Goal: Find specific page/section: Find specific page/section

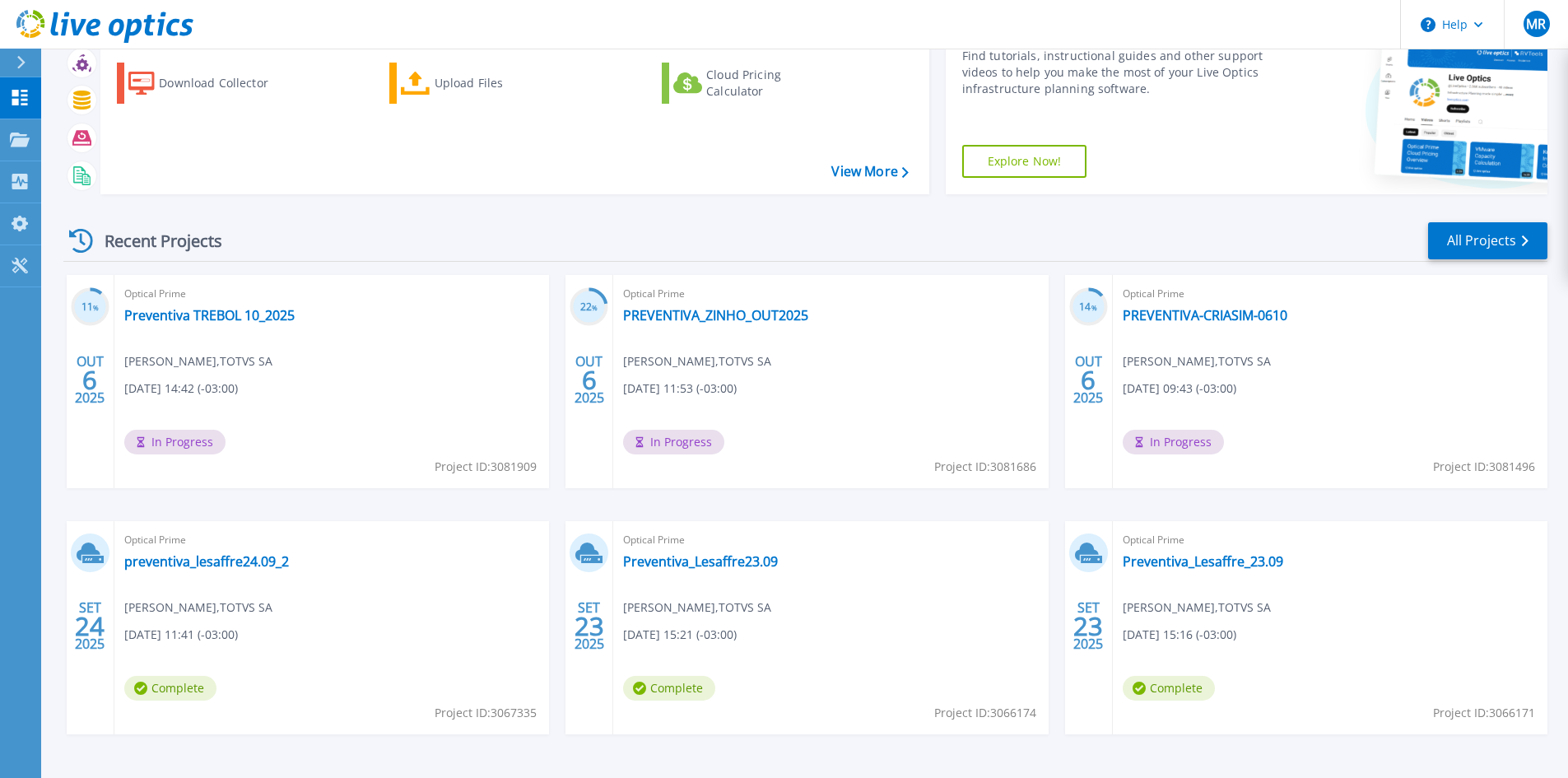
scroll to position [134, 0]
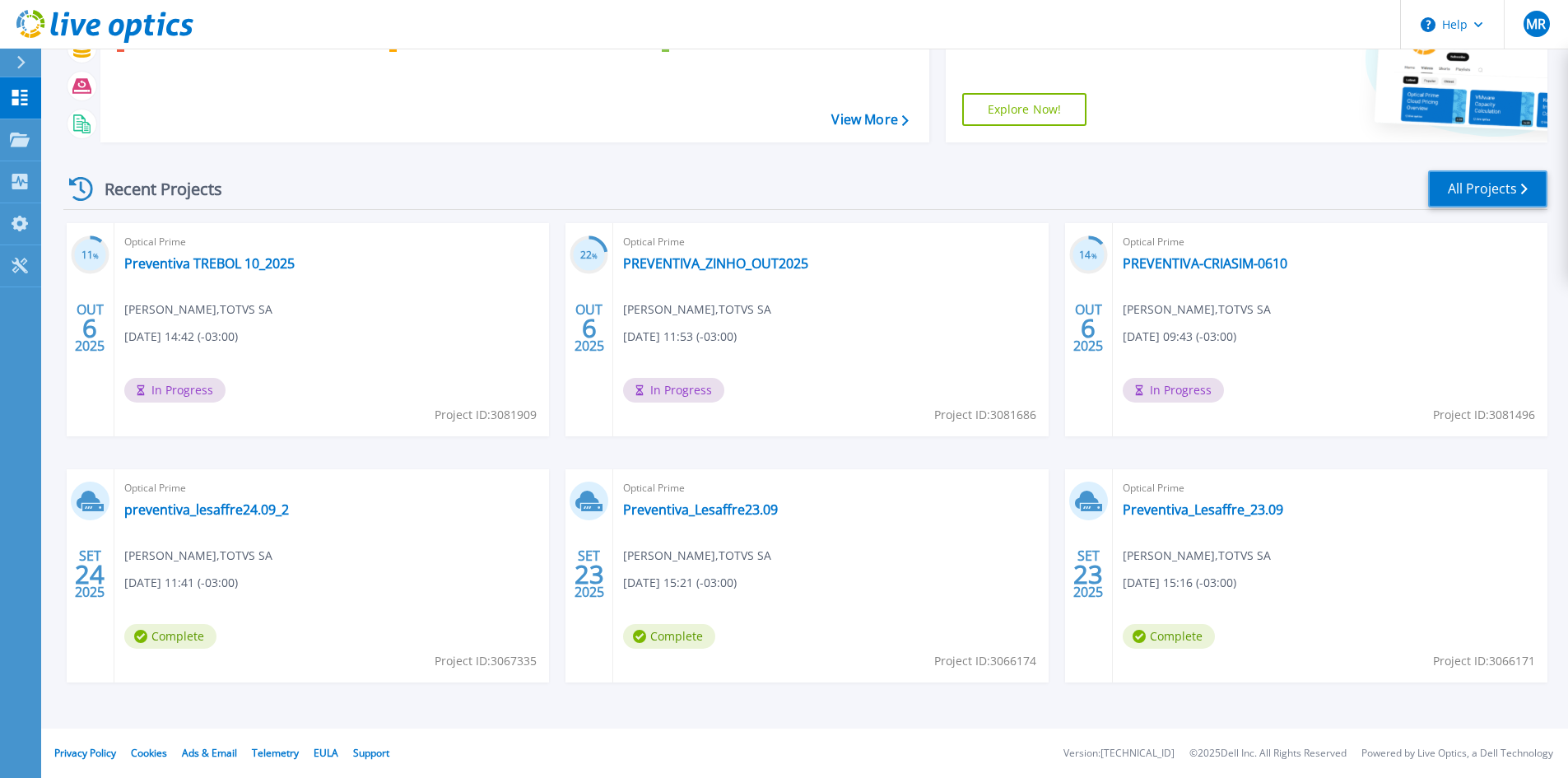
click at [1457, 187] on link "All Projects" at bounding box center [1488, 189] width 119 height 37
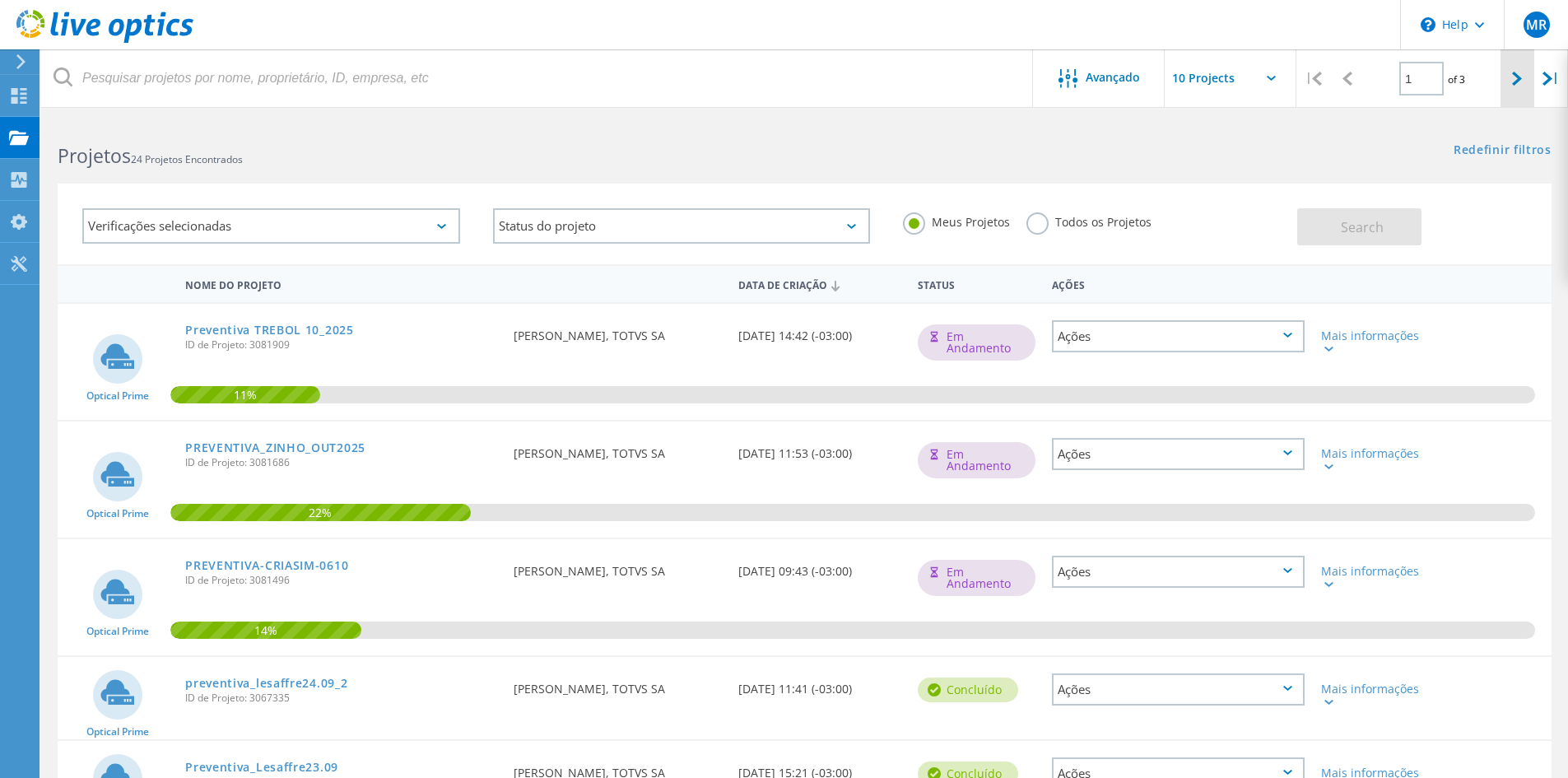
click at [1515, 78] on icon at bounding box center [1517, 79] width 10 height 14
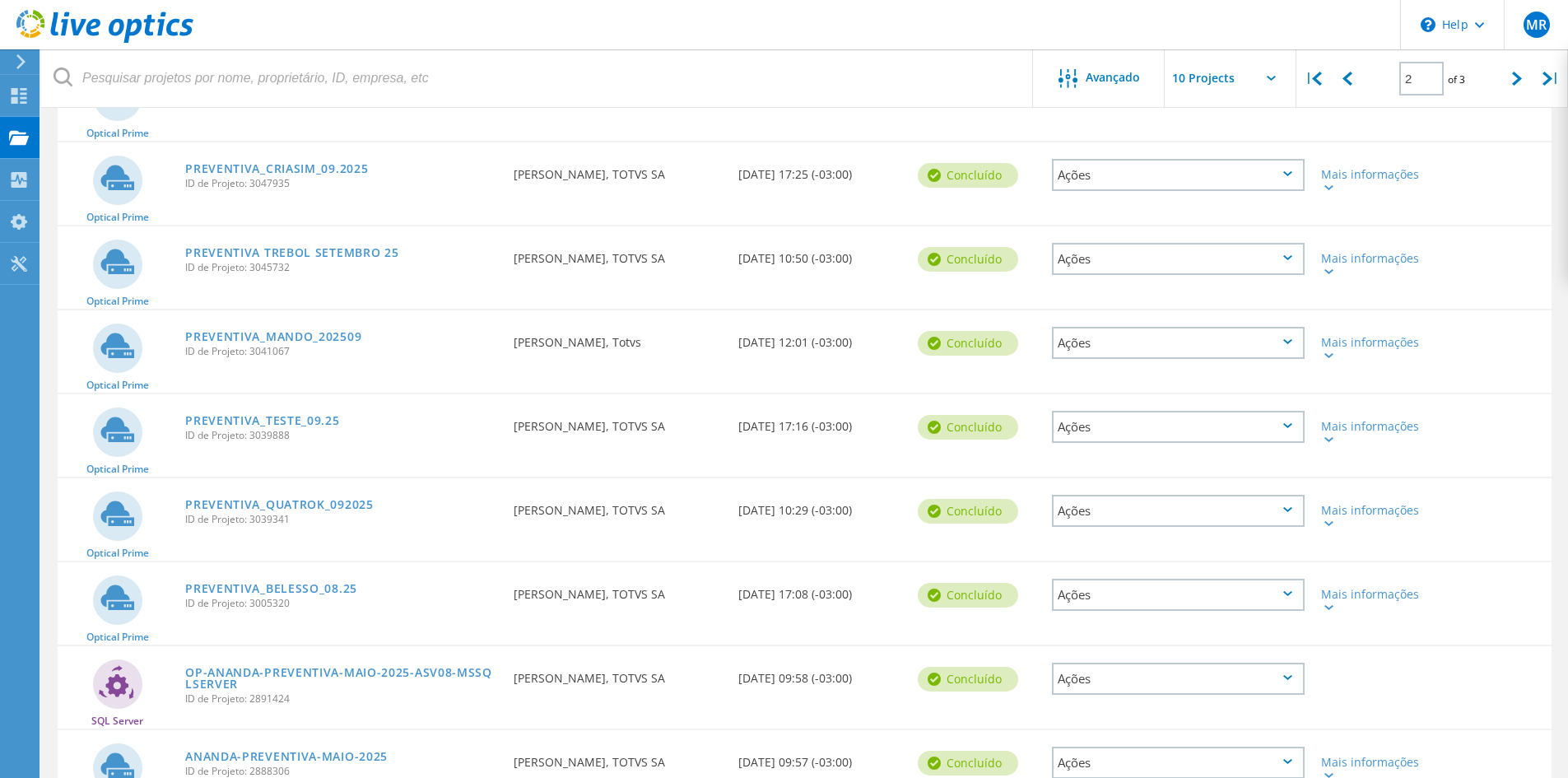
scroll to position [412, 0]
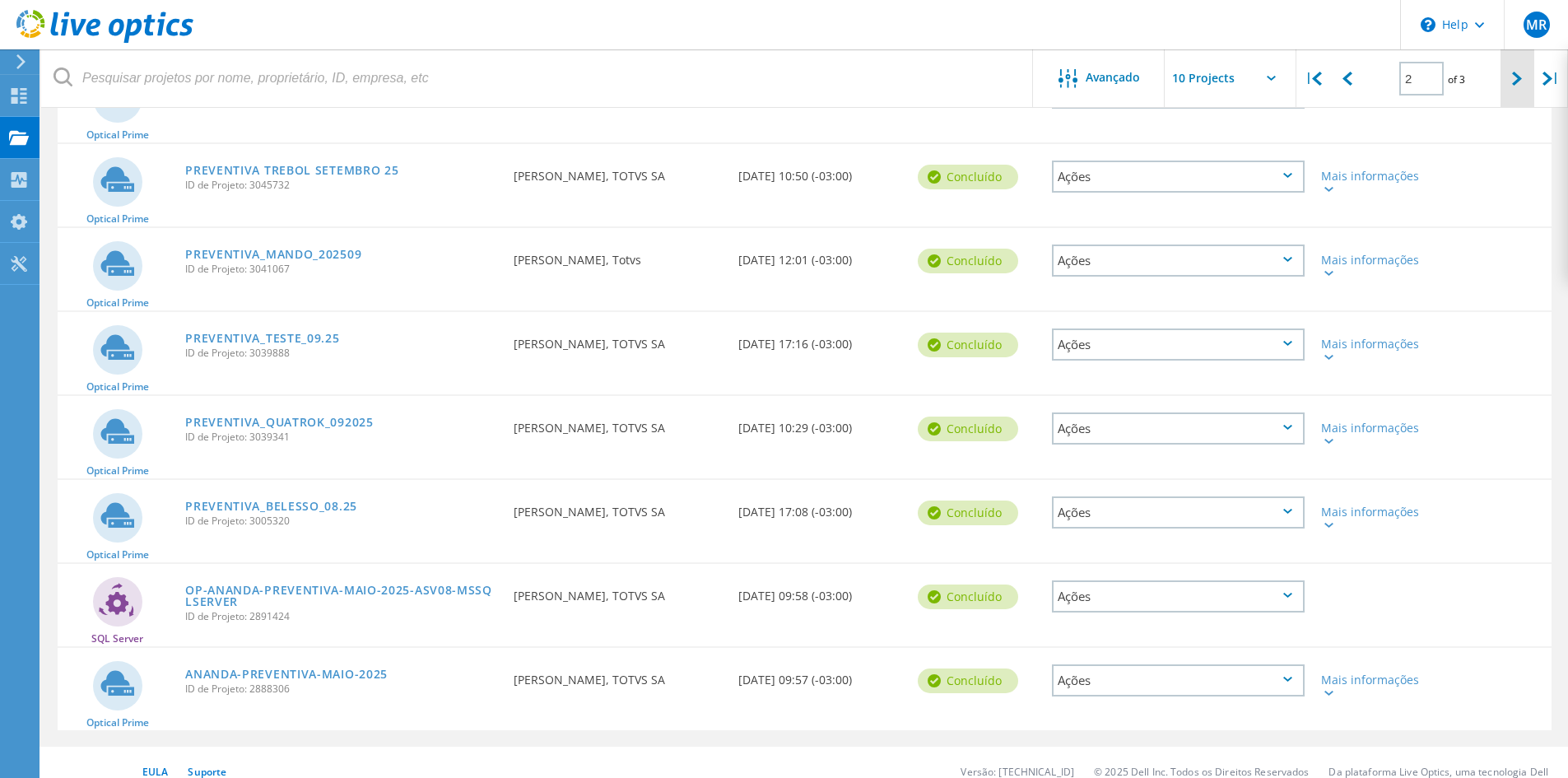
click at [1512, 85] on div at bounding box center [1517, 78] width 34 height 59
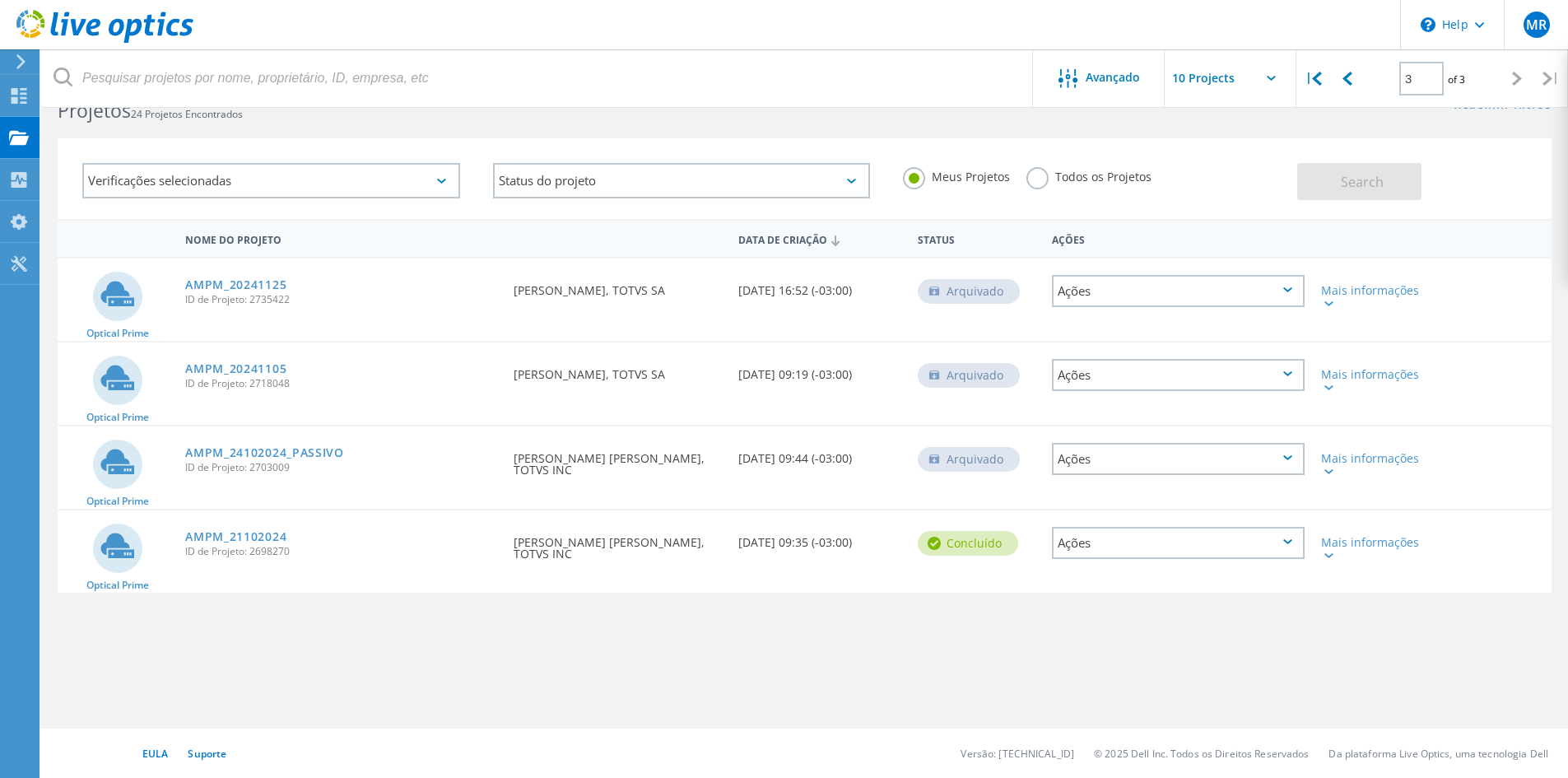
scroll to position [46, 0]
click at [1355, 81] on div at bounding box center [1347, 78] width 34 height 59
type input "2"
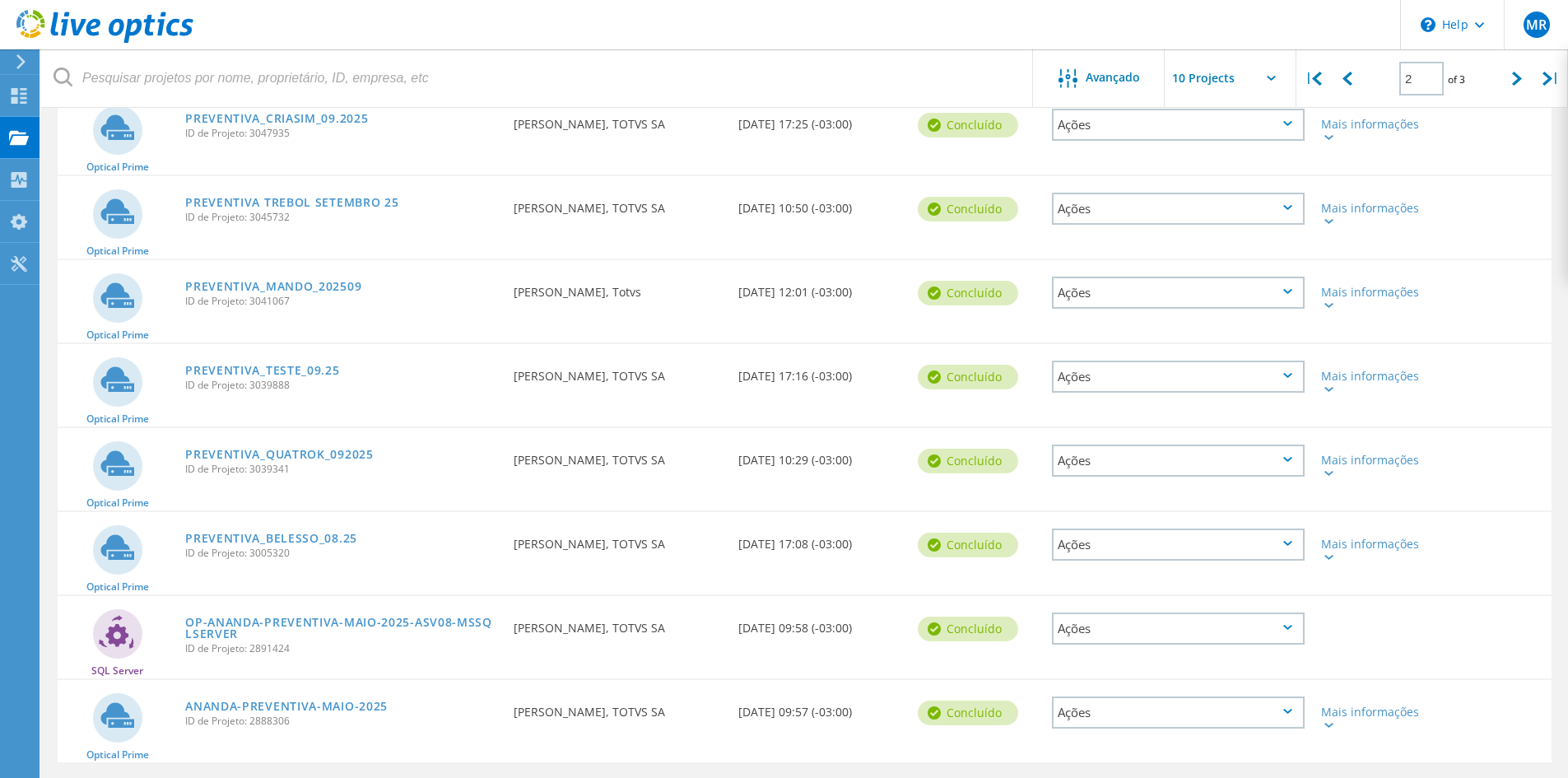
scroll to position [430, 0]
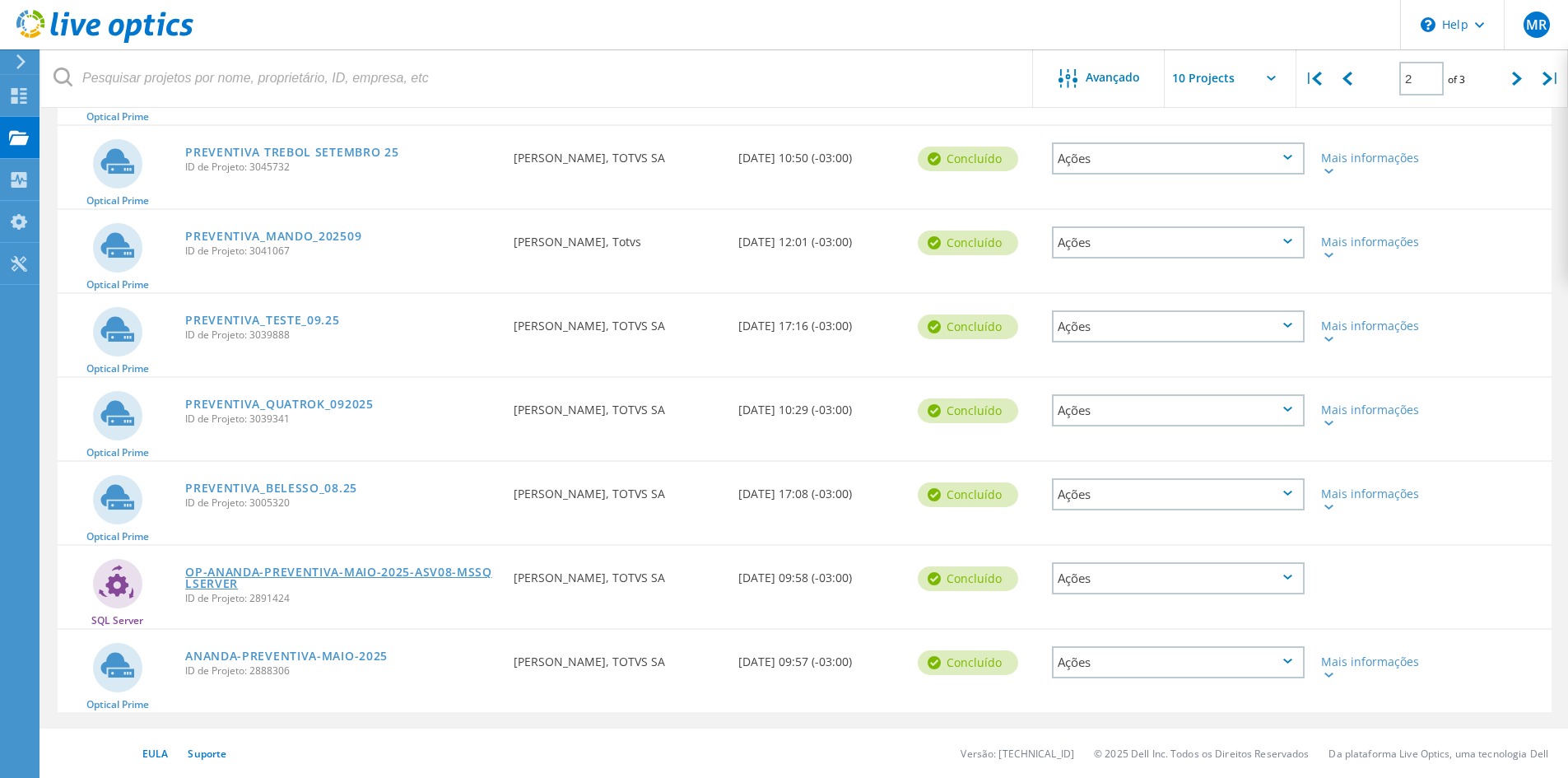
click at [414, 576] on link "OP-ANANDA-PREVENTIVA-MAIO-2025-ASV08-MSSQLSERVER" at bounding box center [341, 578] width 312 height 23
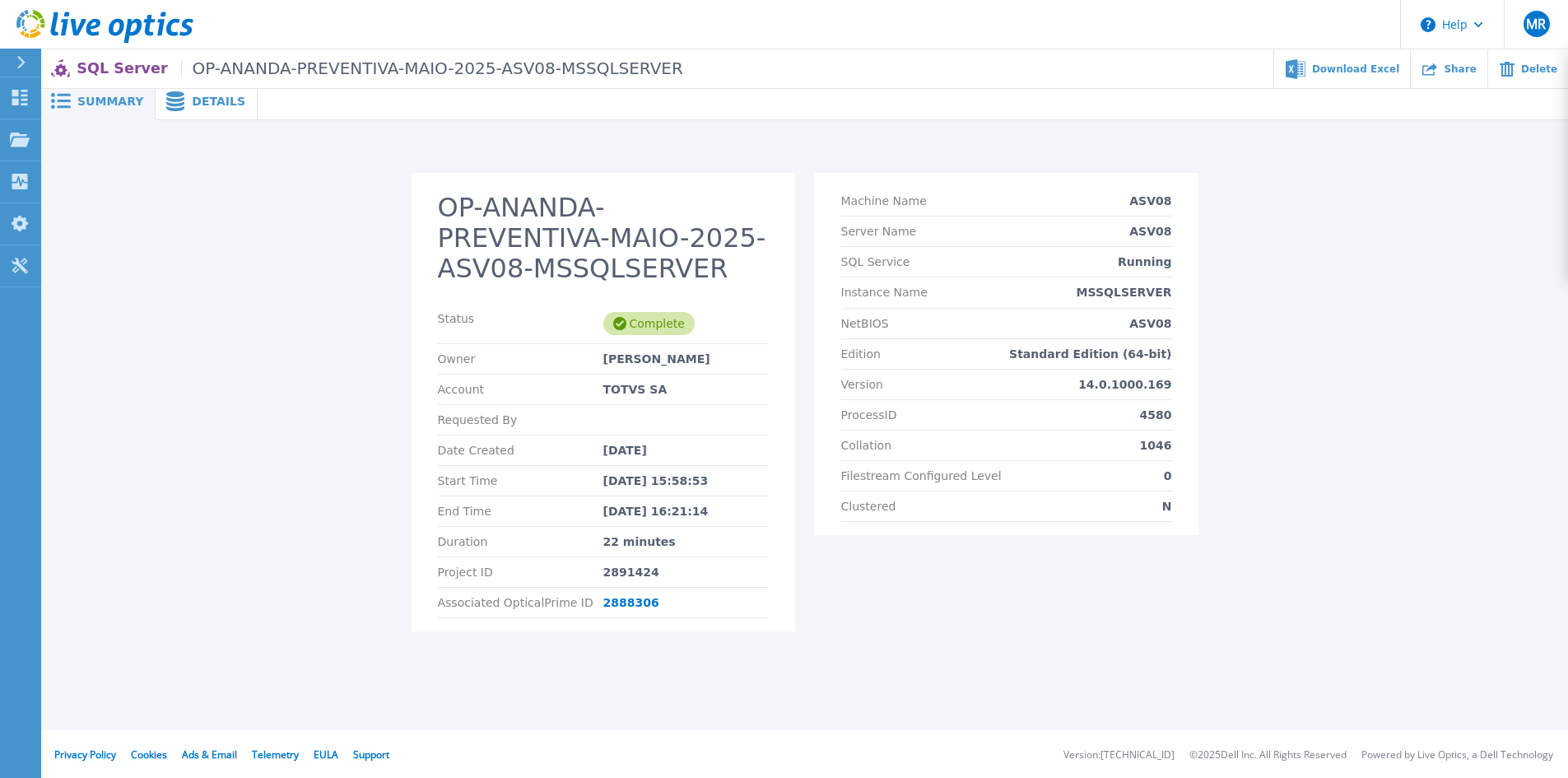
scroll to position [7, 0]
click at [178, 103] on span at bounding box center [173, 99] width 36 height 20
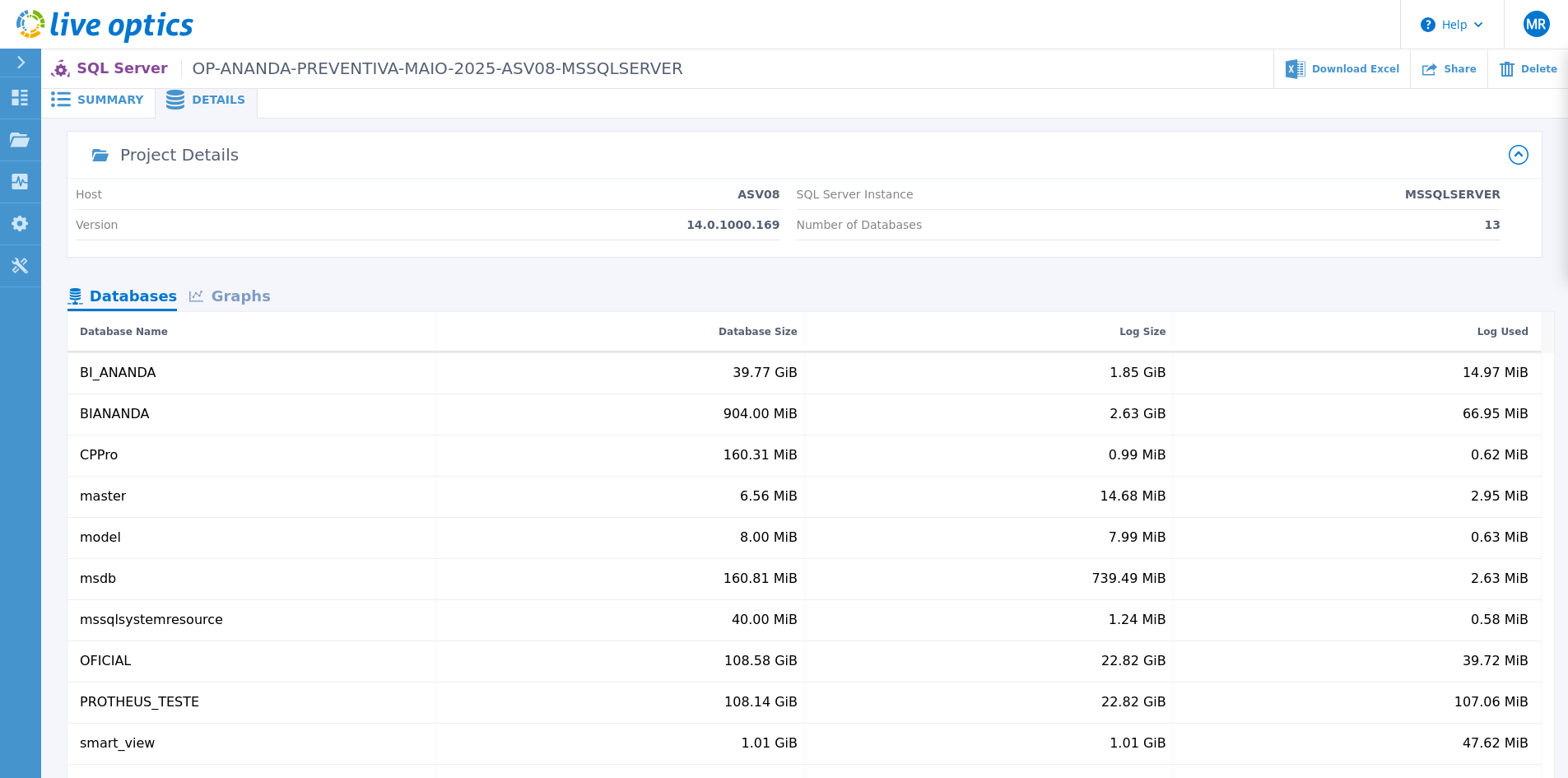
scroll to position [0, 0]
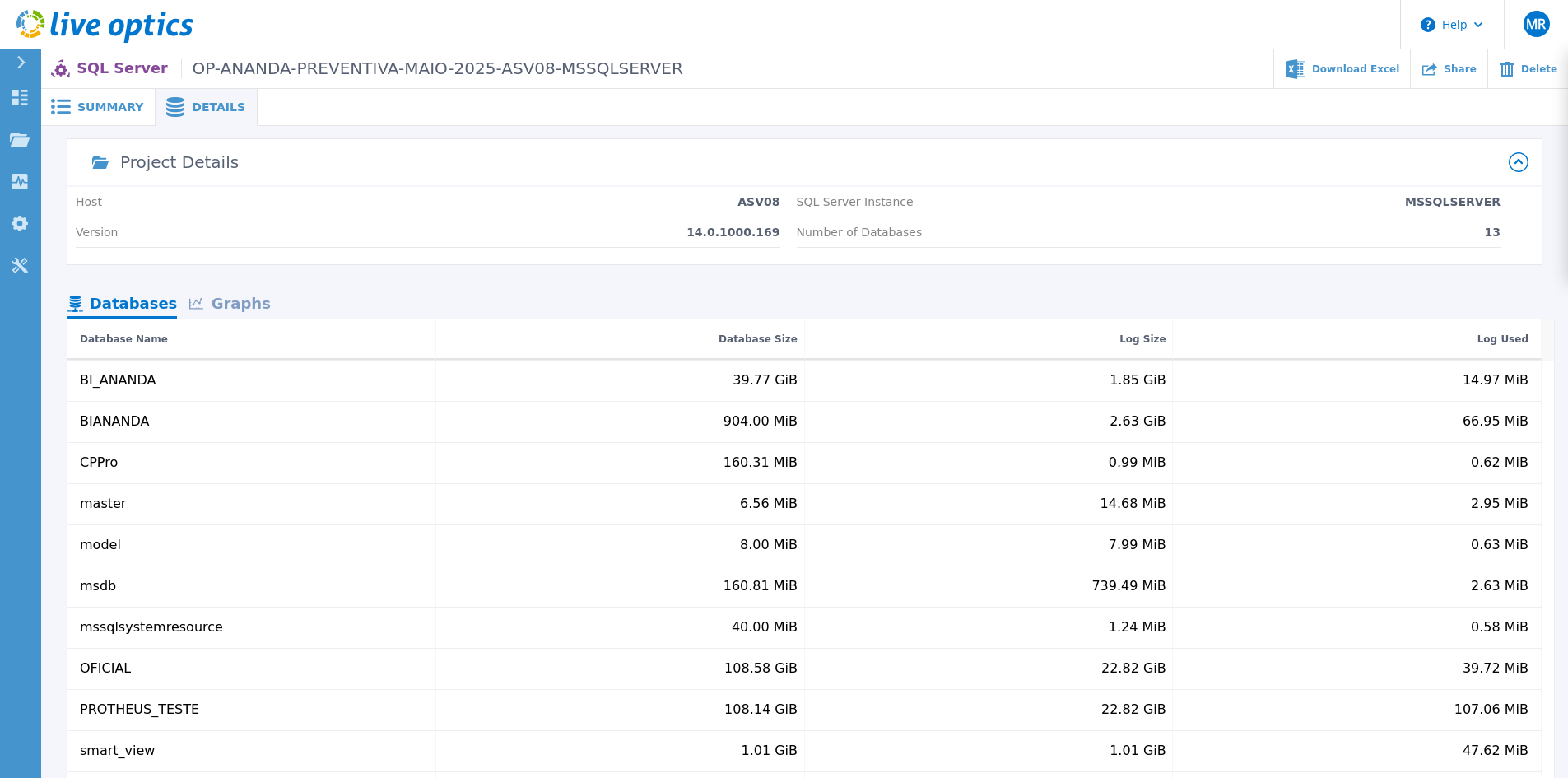
click at [1519, 166] on icon at bounding box center [1519, 162] width 20 height 20
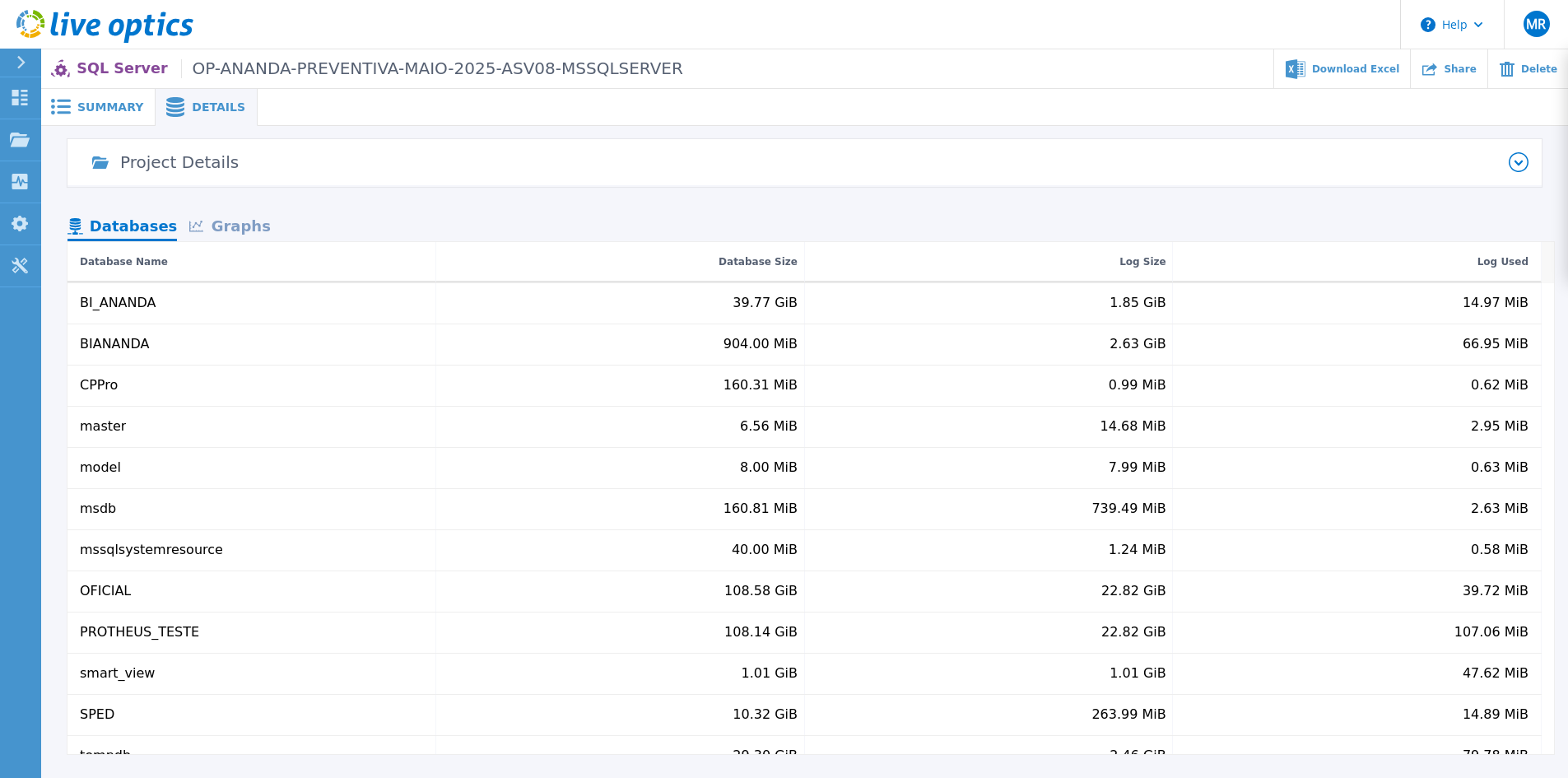
click at [1519, 166] on icon at bounding box center [1518, 163] width 8 height 5
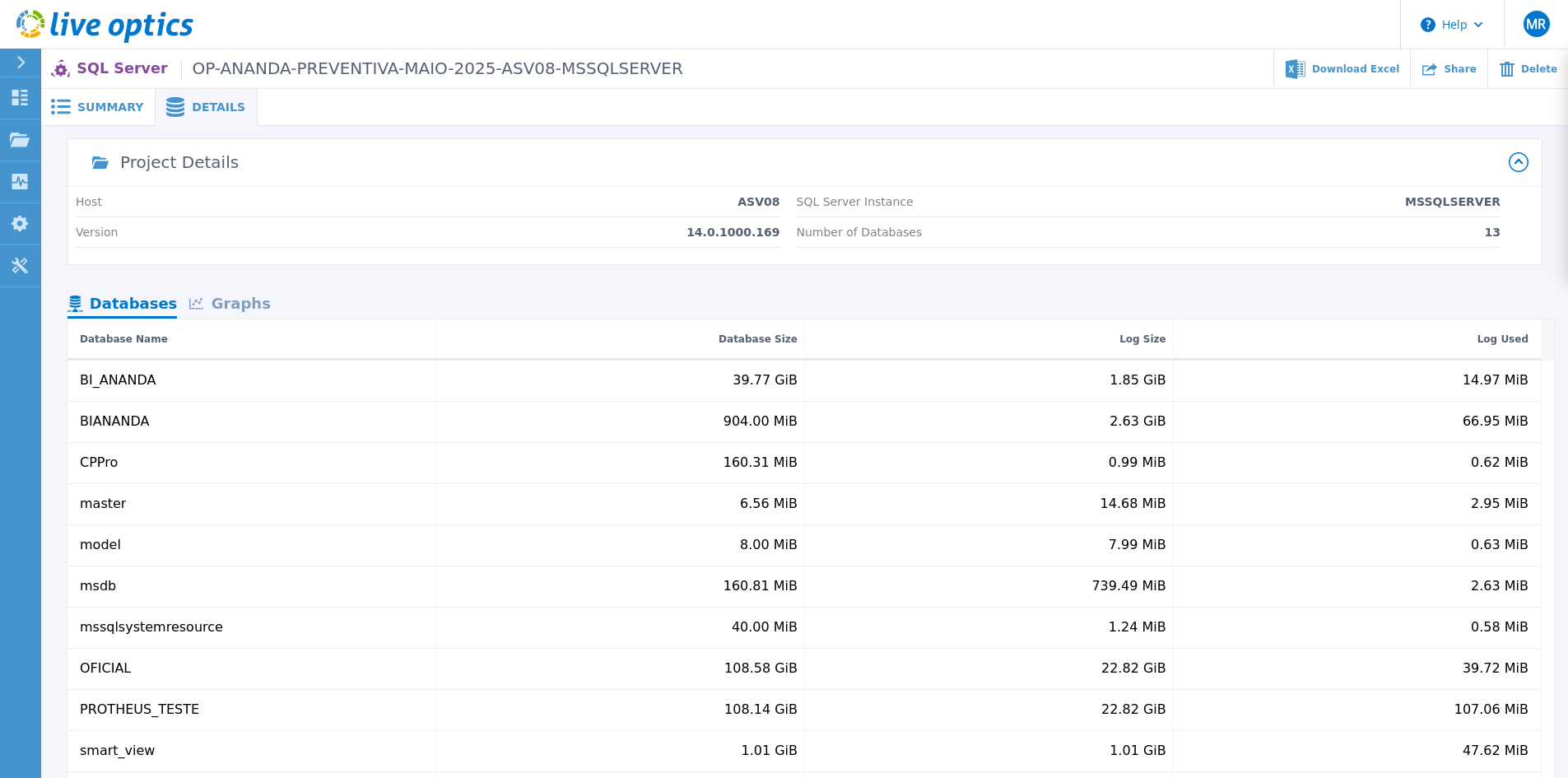
click at [94, 19] on icon at bounding box center [105, 26] width 177 height 34
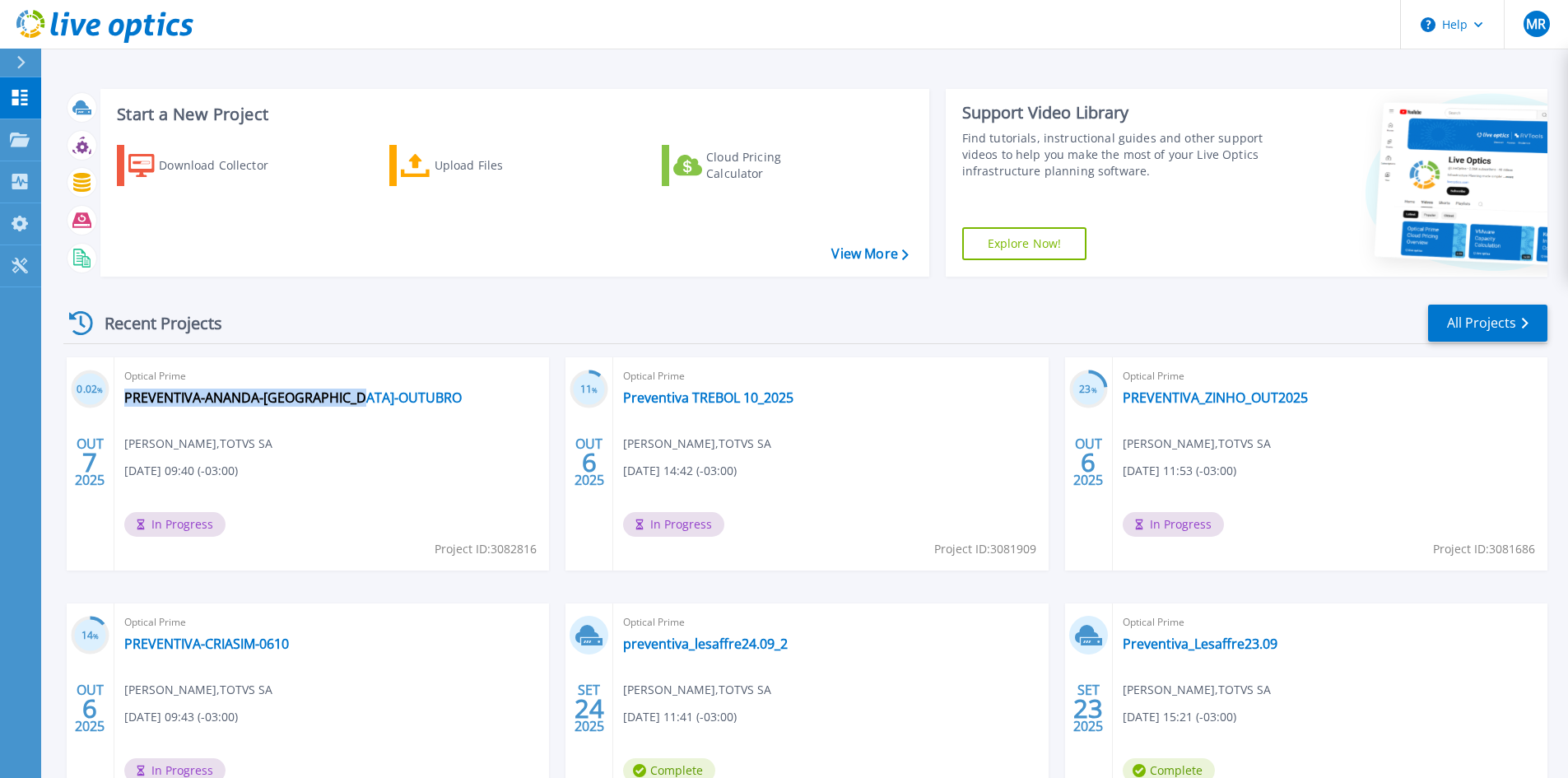
drag, startPoint x: 374, startPoint y: 393, endPoint x: 140, endPoint y: 398, distance: 234.1
click at [116, 396] on div "Optical Prime PREVENTIVA-ANANDA-[GEOGRAPHIC_DATA]-OUTUBRO [PERSON_NAME] , TOTVS…" at bounding box center [332, 463] width 434 height 213
copy link "PREVENTIVA-ANANDA-[GEOGRAPHIC_DATA]-OUTUBRO"
click at [366, 447] on div "Optical Prime PREVENTIVA-ANANDA-ASV06-OUTUBRO Matheus Rotundo , TOTVS SA 10/07/…" at bounding box center [332, 463] width 434 height 213
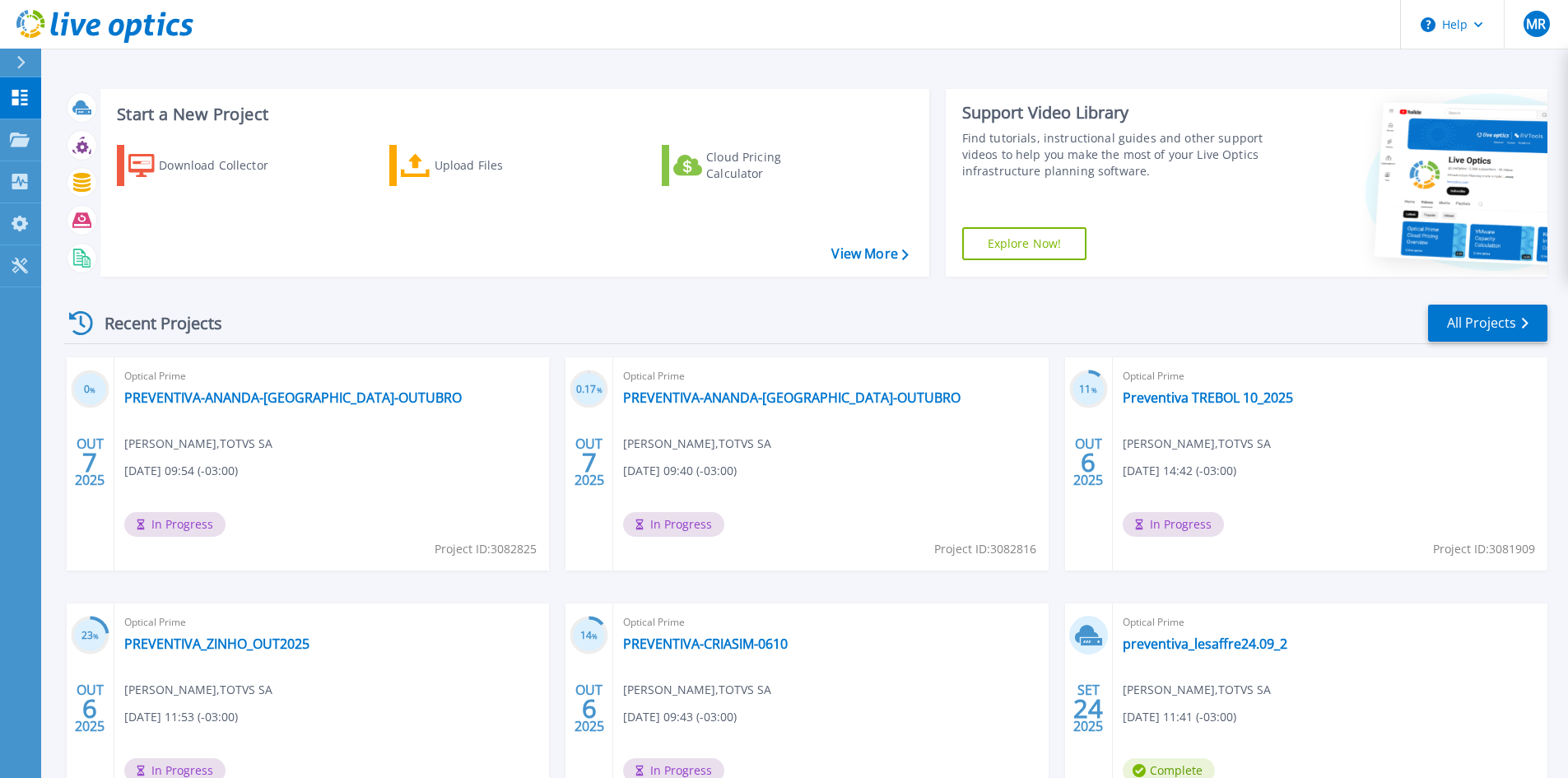
click at [729, 418] on div "Optical Prime PREVENTIVA-ANANDA-[GEOGRAPHIC_DATA]-OUTUBRO [PERSON_NAME] , TOTVS…" at bounding box center [830, 463] width 434 height 213
click at [714, 400] on link "PREVENTIVA-ANANDA-[GEOGRAPHIC_DATA]-OUTUBRO" at bounding box center [791, 398] width 337 height 17
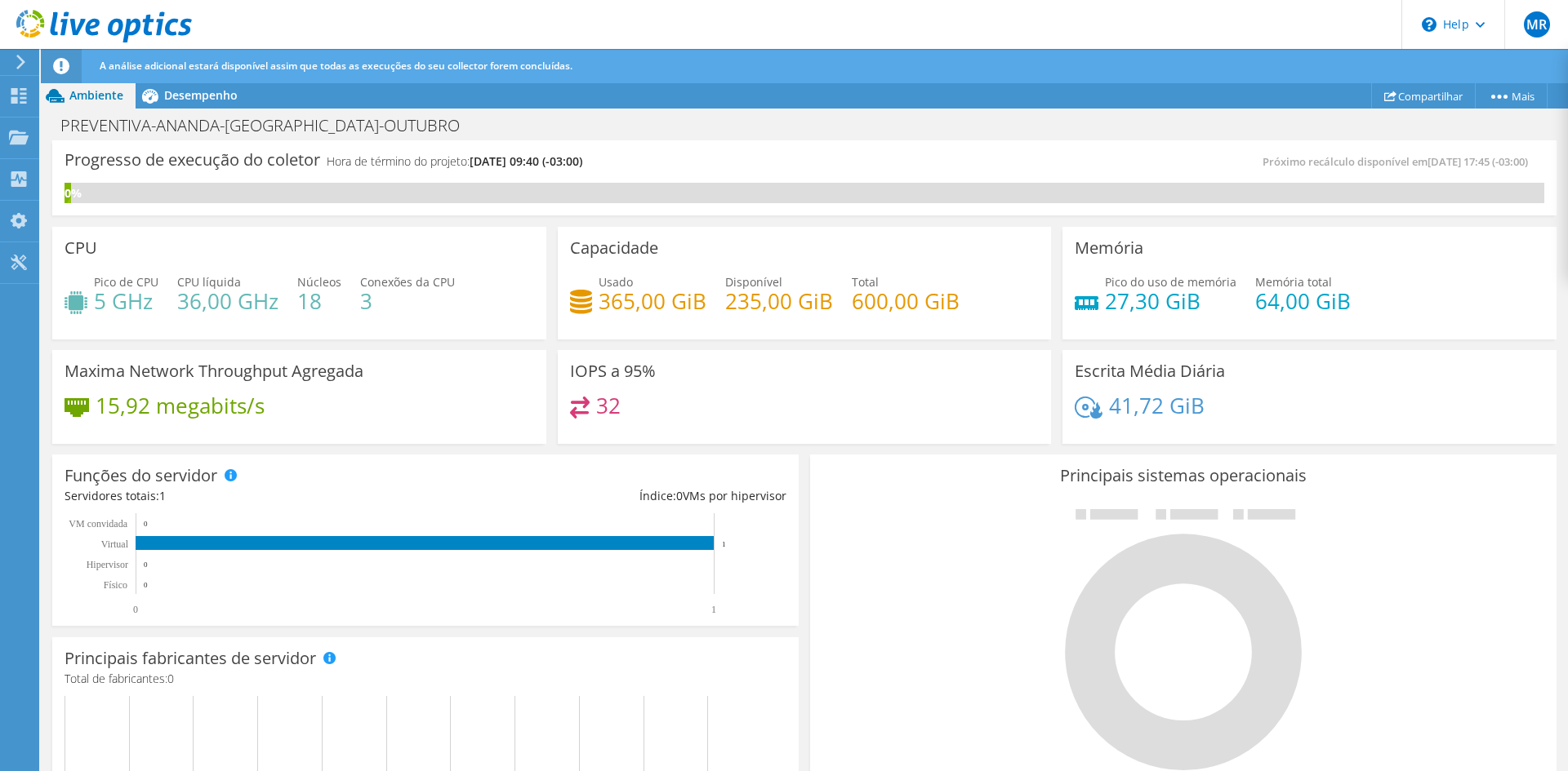
scroll to position [459, 0]
click at [222, 90] on span "Desempenho" at bounding box center [201, 96] width 74 height 16
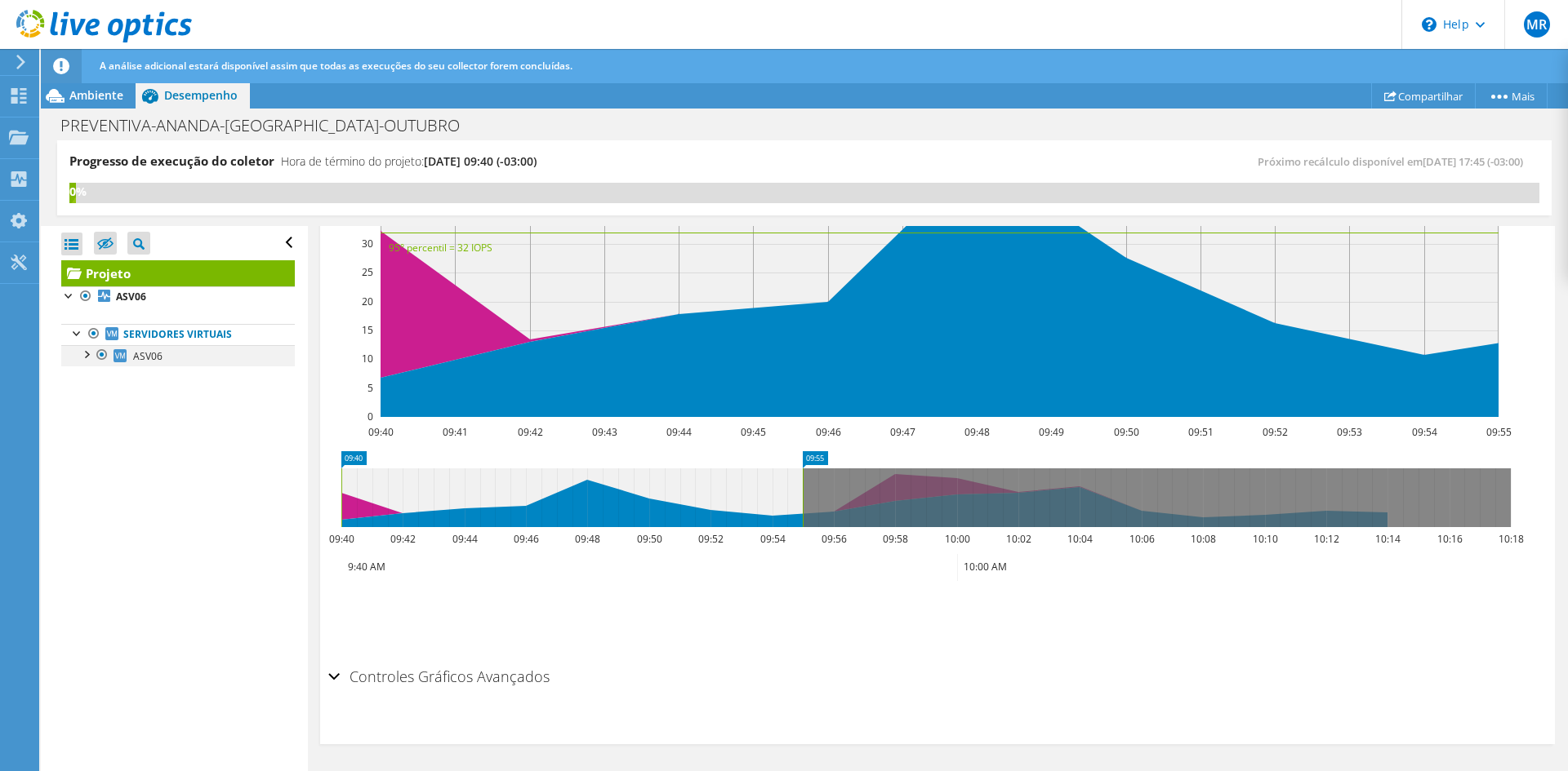
click at [84, 354] on div at bounding box center [85, 353] width 17 height 16
click at [76, 332] on div at bounding box center [77, 332] width 17 height 16
click at [70, 294] on div at bounding box center [69, 294] width 17 height 16
